Goal: Task Accomplishment & Management: Use online tool/utility

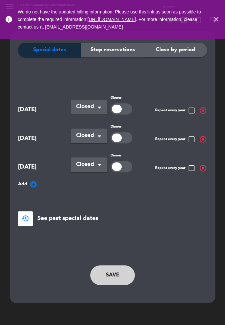
click at [38, 111] on span "[DATE]" at bounding box center [42, 110] width 49 height 10
click at [220, 23] on icon "close" at bounding box center [216, 19] width 8 height 8
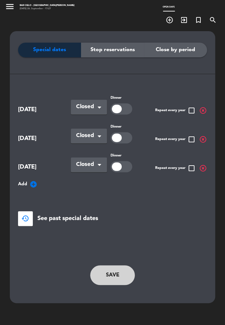
click at [28, 110] on span "[DATE]" at bounding box center [42, 110] width 49 height 10
click at [117, 109] on div at bounding box center [117, 109] width 10 height 9
click at [121, 112] on div at bounding box center [122, 108] width 22 height 11
click at [121, 108] on div at bounding box center [122, 108] width 22 height 11
click at [119, 279] on button "Save" at bounding box center [112, 276] width 45 height 20
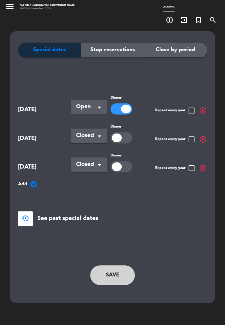
click at [117, 275] on button "Save" at bounding box center [112, 276] width 45 height 20
click at [7, 13] on button "menu" at bounding box center [10, 7] width 10 height 11
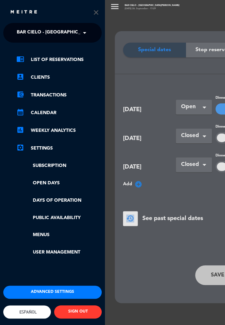
click at [143, 258] on div "menu Bar Cielo - [GEOGRAPHIC_DATA][PERSON_NAME] [DATE] 26. September - 17:29 Op…" at bounding box center [217, 162] width 225 height 325
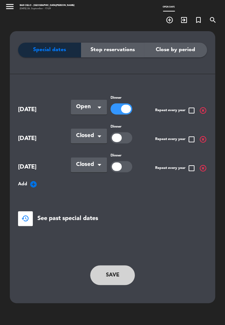
click at [5, 11] on icon "menu" at bounding box center [10, 7] width 10 height 10
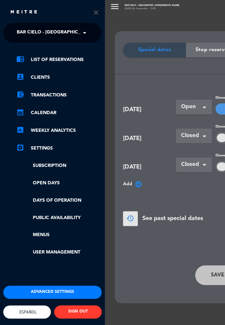
click at [36, 80] on link "account_box Clients" at bounding box center [58, 78] width 85 height 8
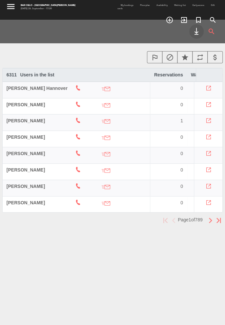
click at [221, 286] on div "menu Bar Cielo - [GEOGRAPHIC_DATA][PERSON_NAME] [DATE] 26. September - 17:30 My…" at bounding box center [112, 162] width 225 height 325
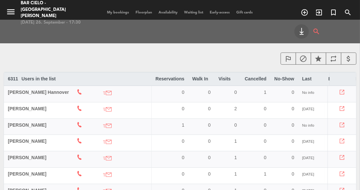
click at [13, 7] on icon "menu" at bounding box center [11, 12] width 10 height 10
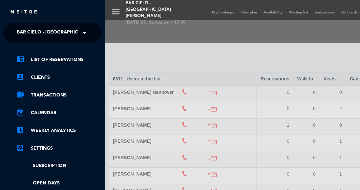
click at [74, 61] on link "chrome_reader_mode List of Reservations" at bounding box center [58, 60] width 85 height 8
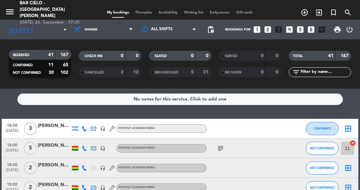
click at [225, 29] on span "print" at bounding box center [338, 30] width 8 height 8
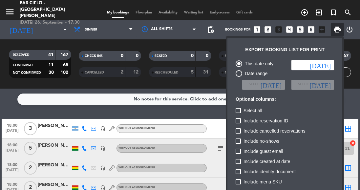
scroll to position [40, 0]
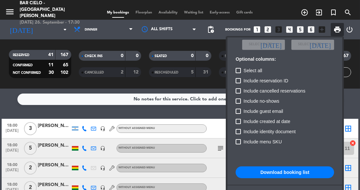
click at [225, 175] on button "Download booking list" at bounding box center [285, 172] width 99 height 12
